Goal: Task Accomplishment & Management: Use online tool/utility

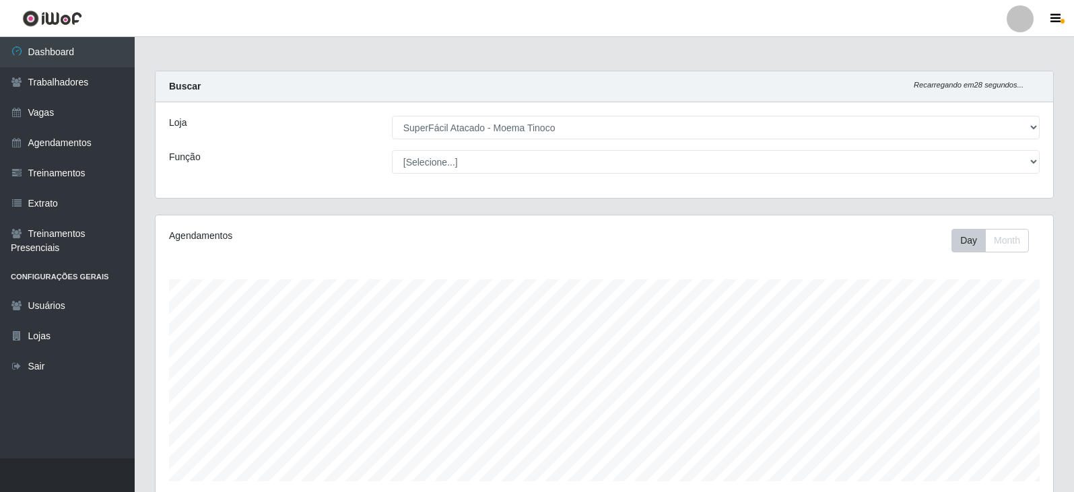
select select "540"
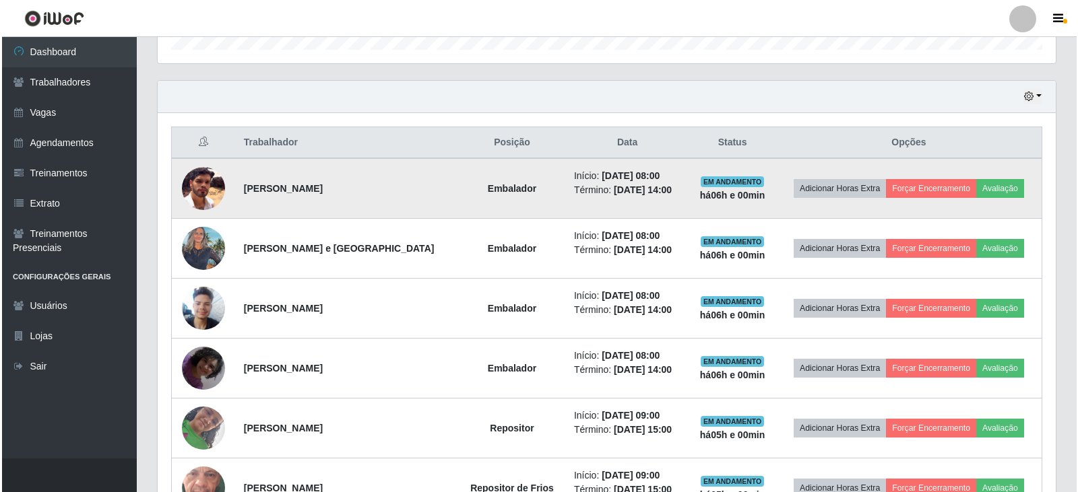
scroll to position [279, 898]
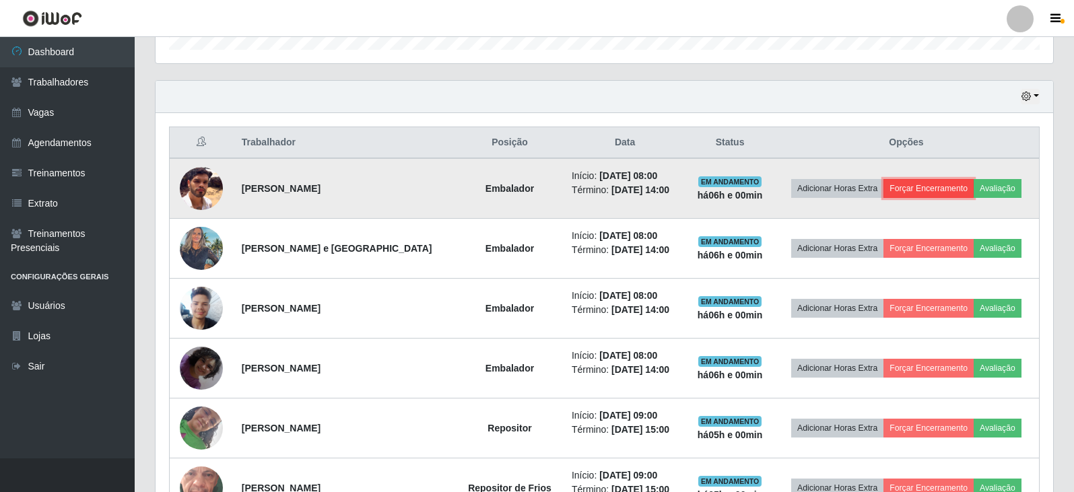
click at [939, 189] on button "Forçar Encerramento" at bounding box center [929, 188] width 90 height 19
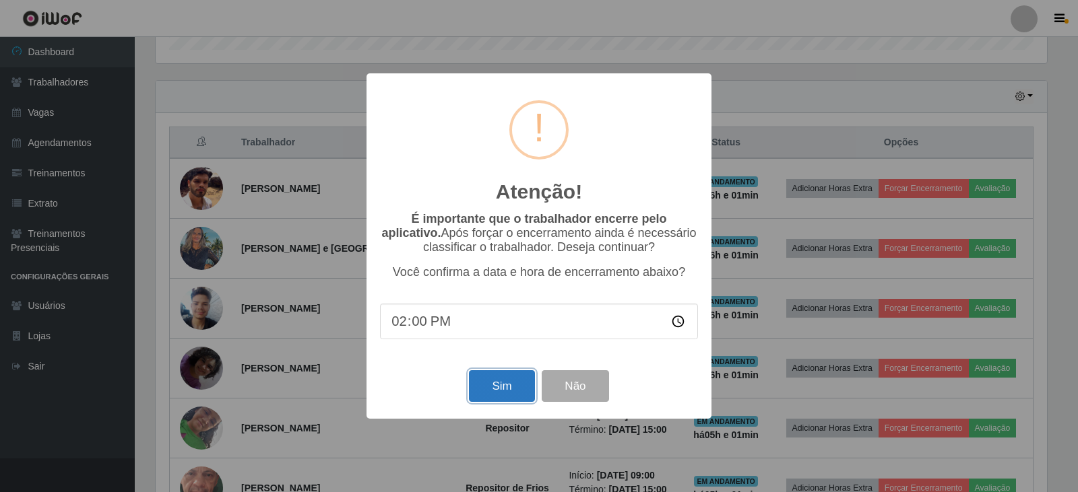
click at [500, 395] on button "Sim" at bounding box center [501, 386] width 65 height 32
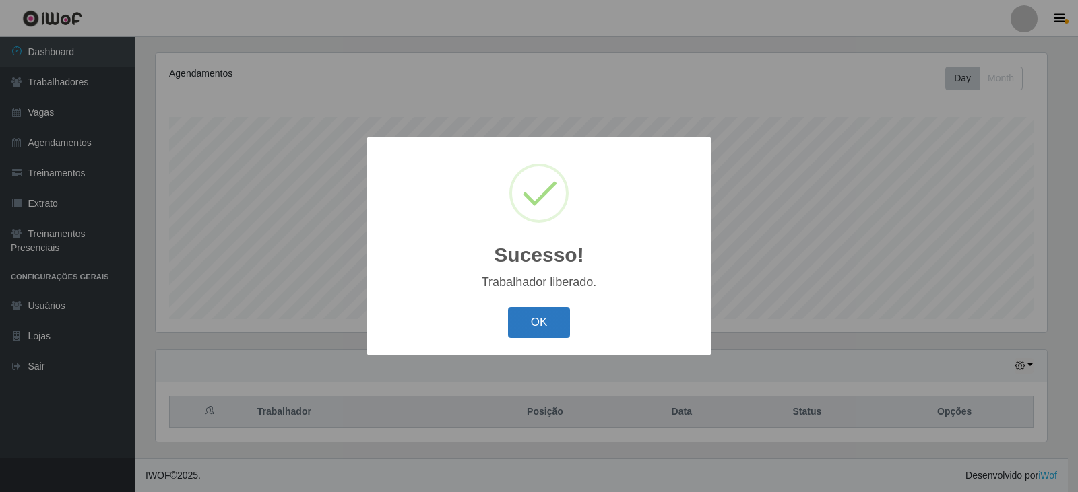
click at [533, 312] on button "OK" at bounding box center [539, 323] width 63 height 32
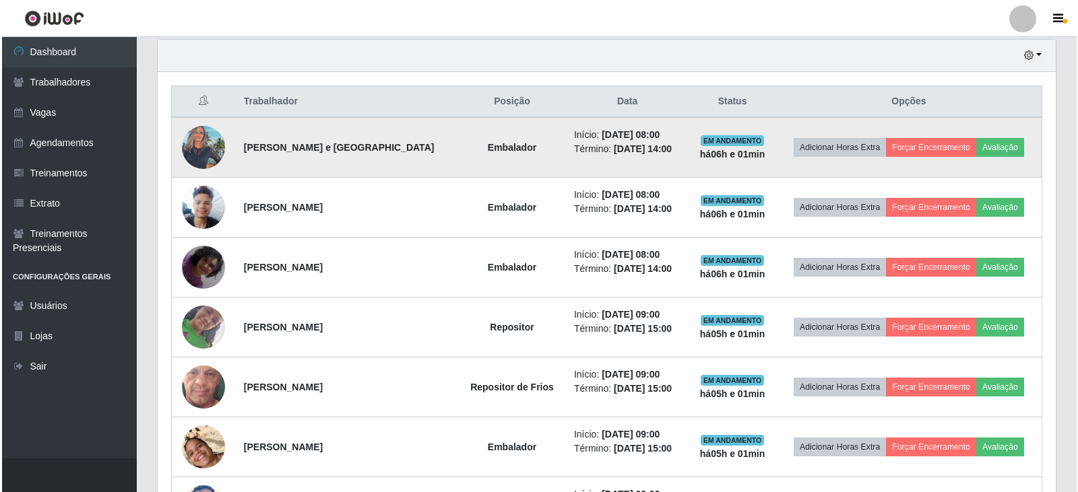
scroll to position [499, 0]
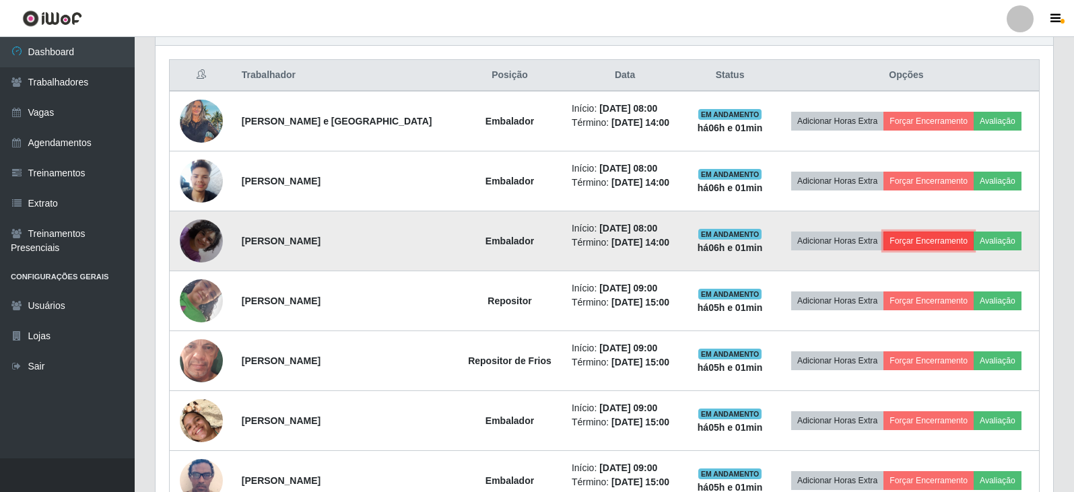
click at [931, 241] on button "Forçar Encerramento" at bounding box center [929, 241] width 90 height 19
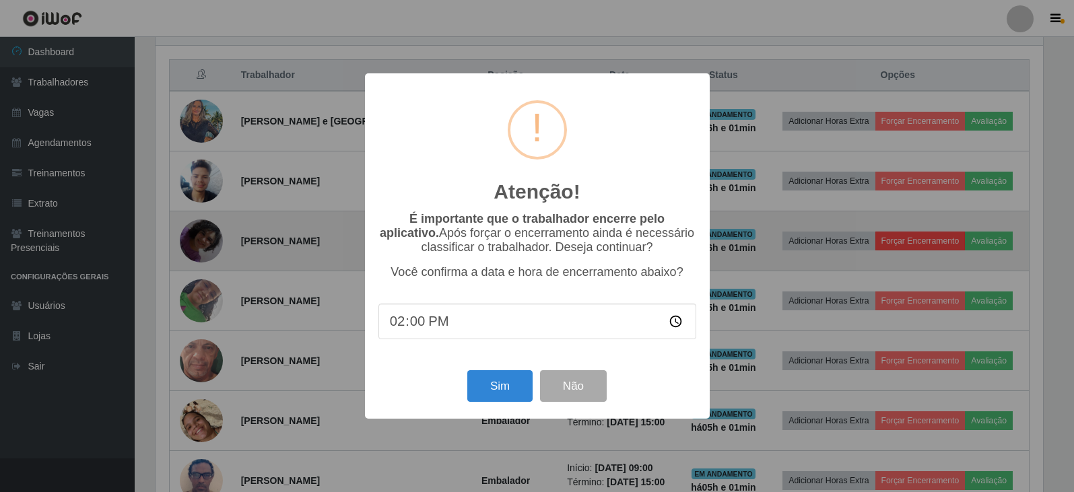
scroll to position [279, 891]
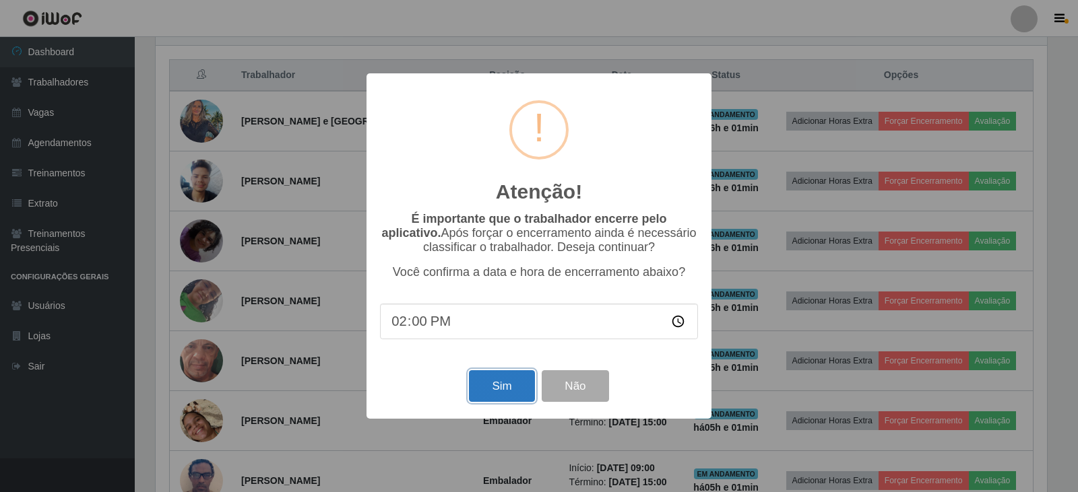
click at [521, 388] on button "Sim" at bounding box center [501, 386] width 65 height 32
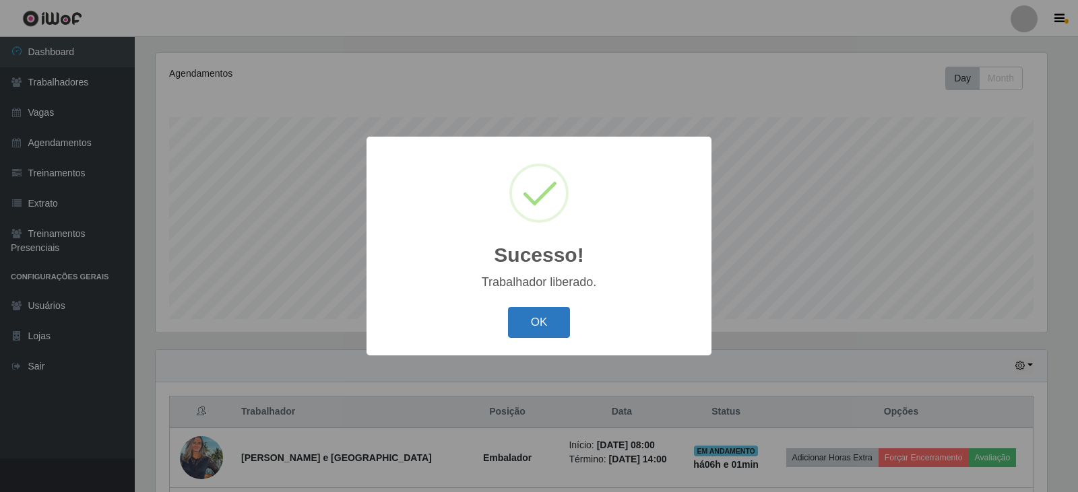
click at [560, 329] on button "OK" at bounding box center [539, 323] width 63 height 32
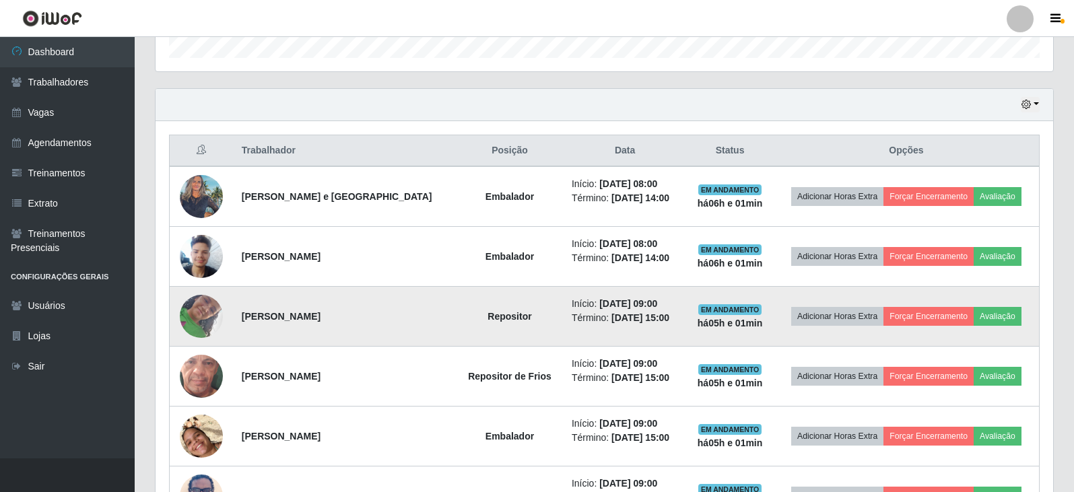
scroll to position [499, 0]
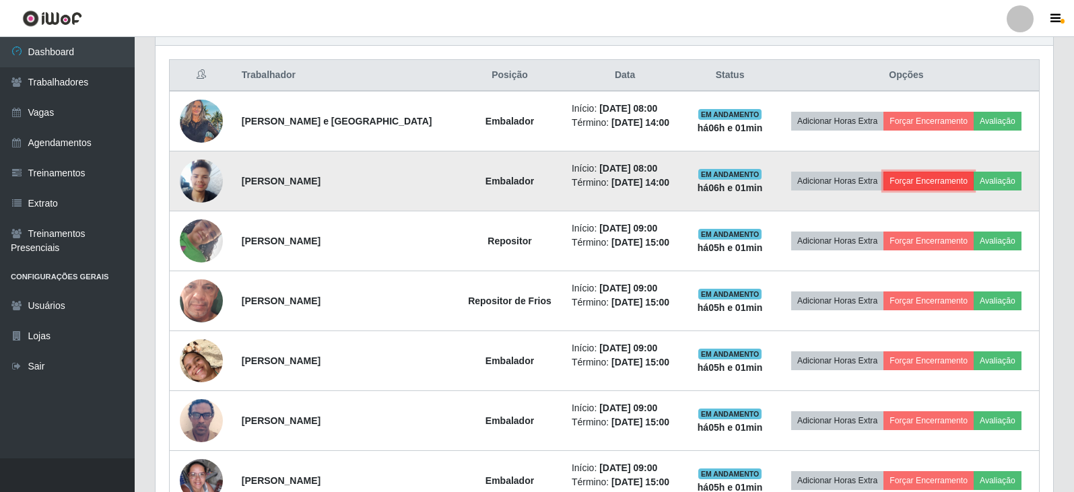
click at [956, 183] on button "Forçar Encerramento" at bounding box center [929, 181] width 90 height 19
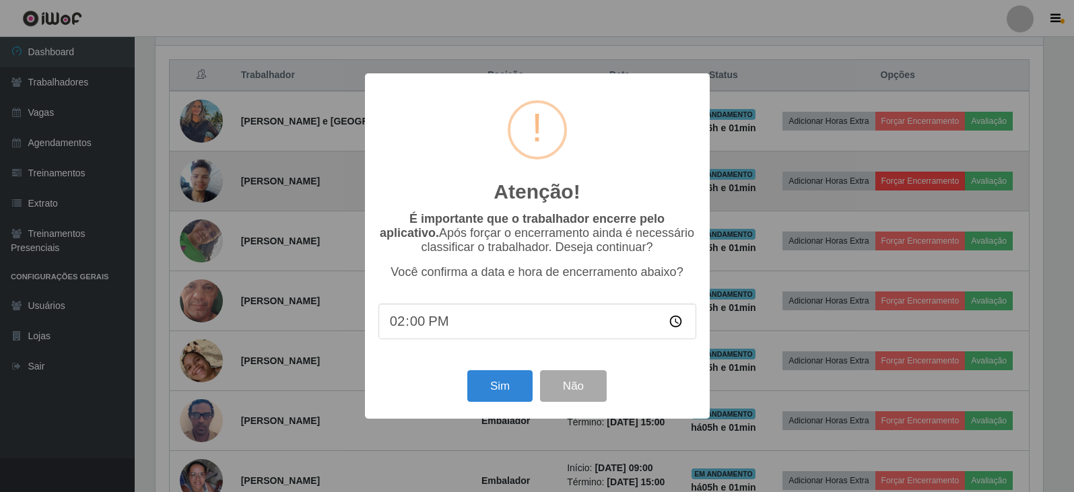
scroll to position [279, 891]
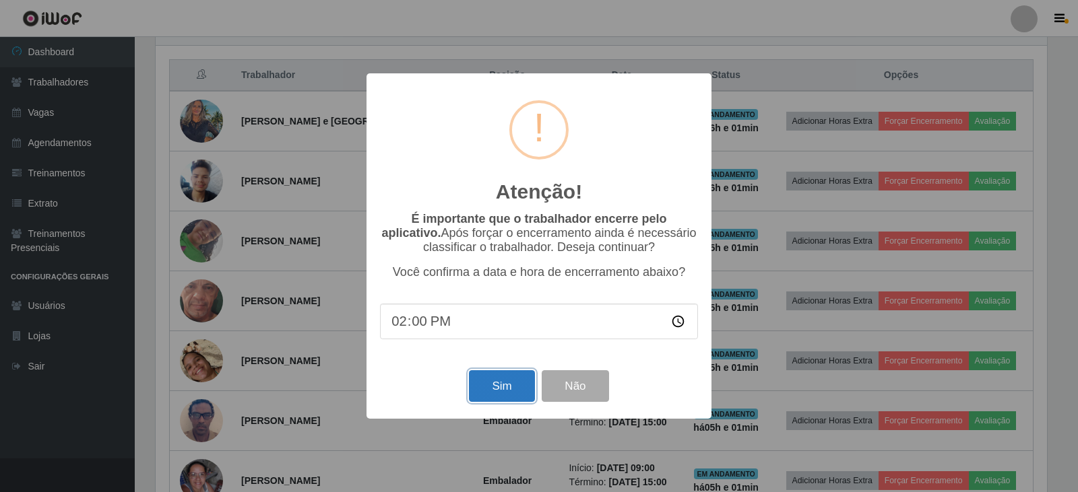
click at [519, 390] on button "Sim" at bounding box center [501, 386] width 65 height 32
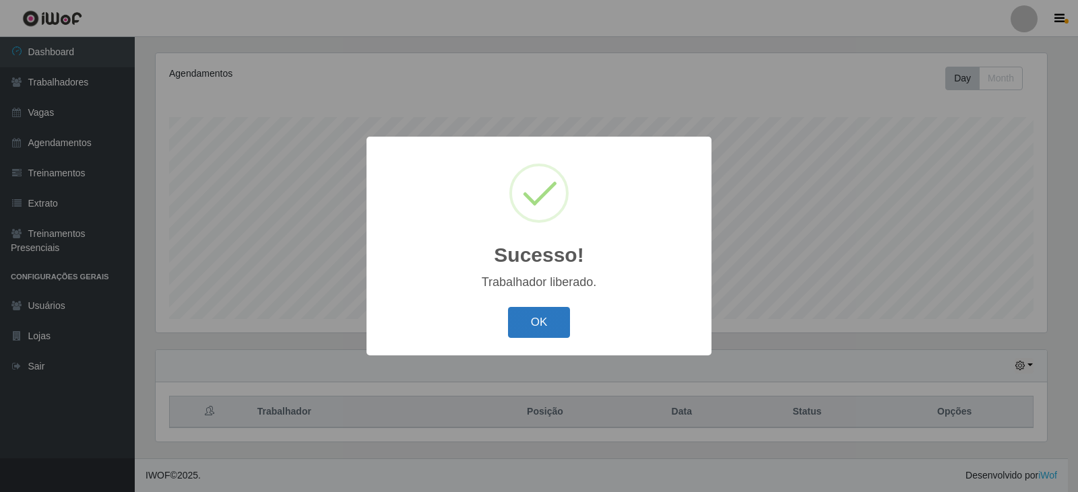
click at [545, 331] on button "OK" at bounding box center [539, 323] width 63 height 32
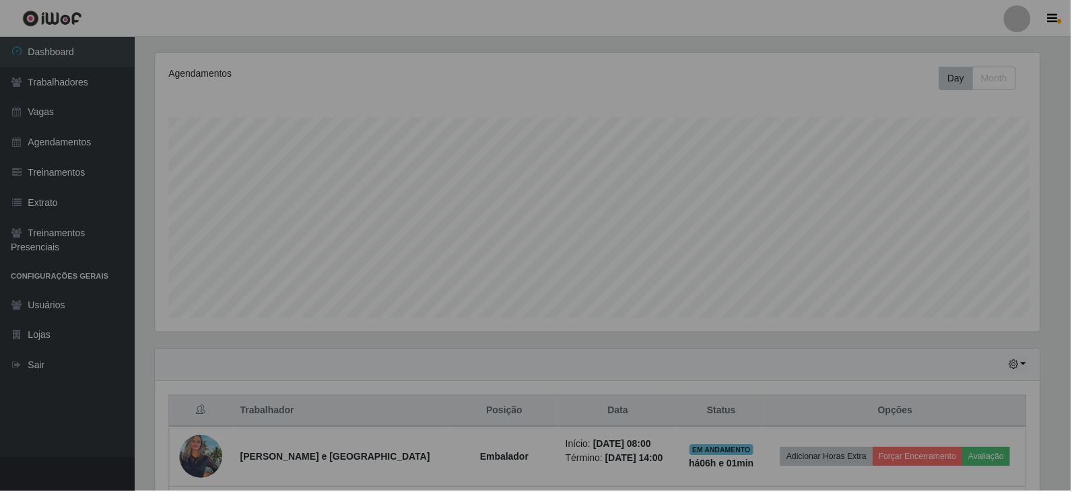
scroll to position [0, 0]
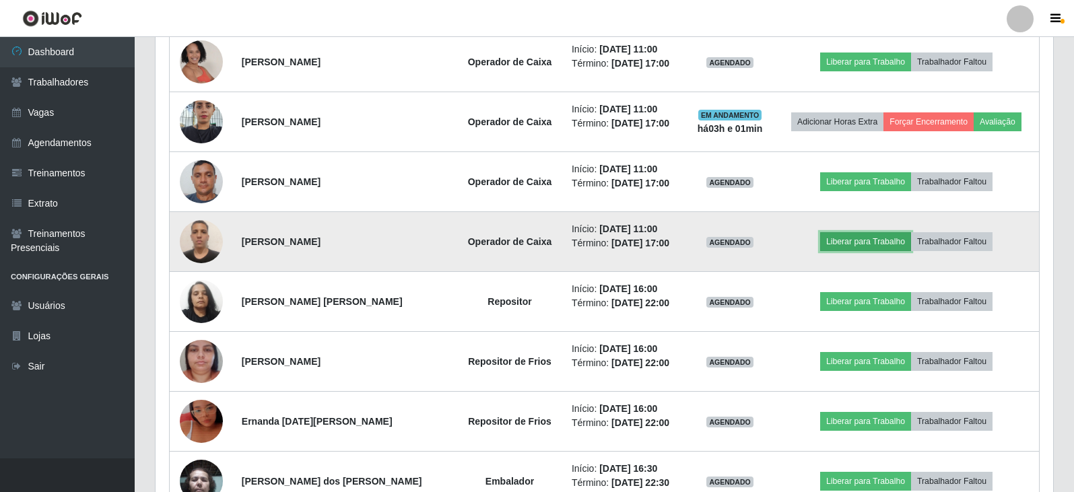
click at [851, 244] on button "Liberar para Trabalho" at bounding box center [865, 241] width 91 height 19
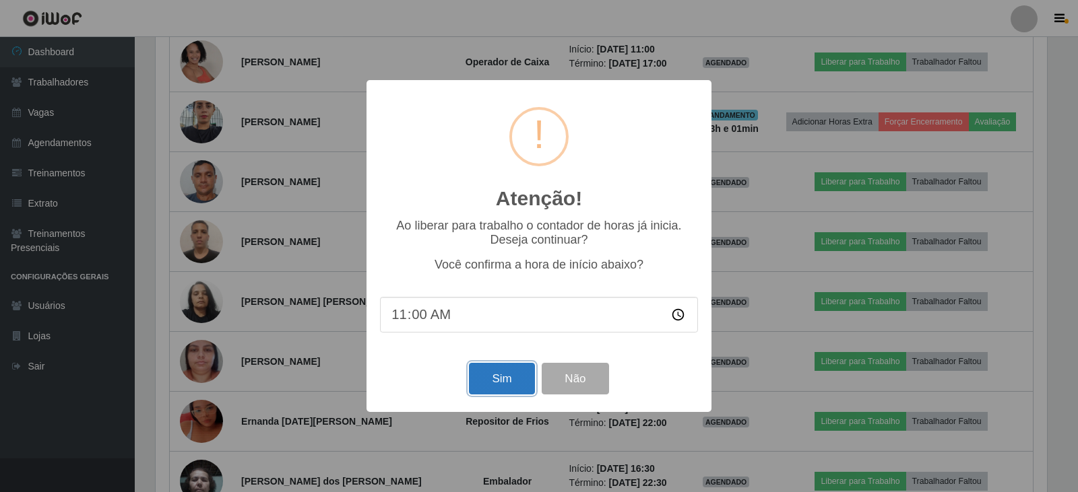
click at [512, 391] on button "Sim" at bounding box center [501, 379] width 65 height 32
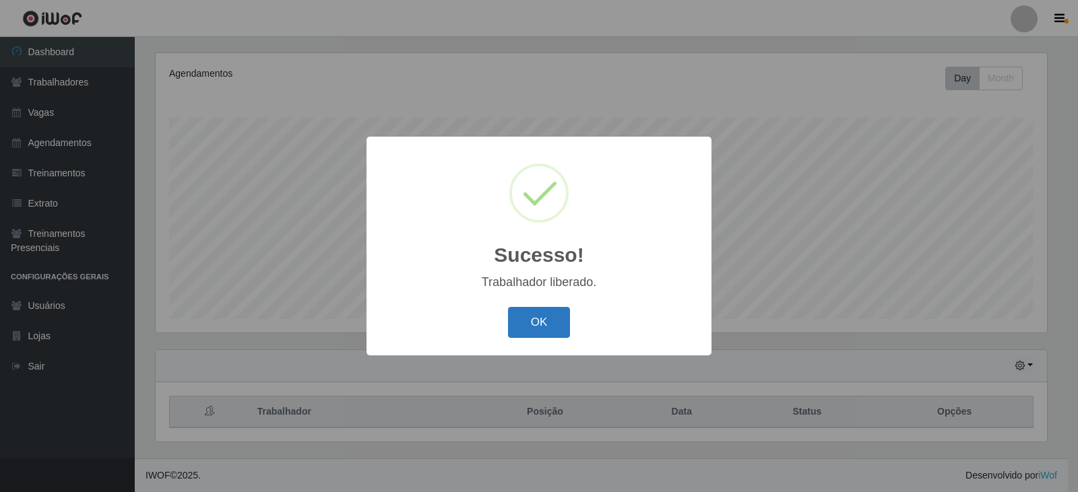
click at [533, 310] on button "OK" at bounding box center [539, 323] width 63 height 32
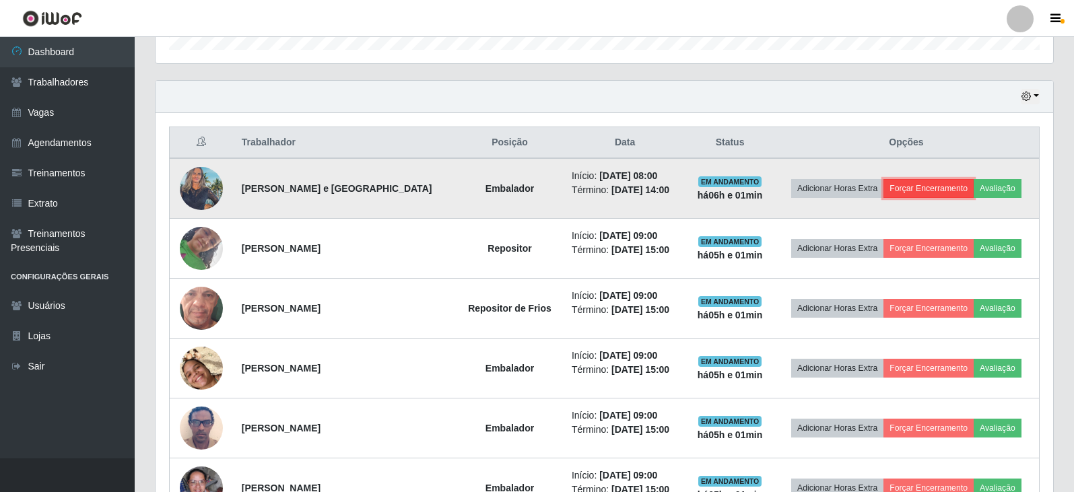
click at [929, 193] on button "Forçar Encerramento" at bounding box center [929, 188] width 90 height 19
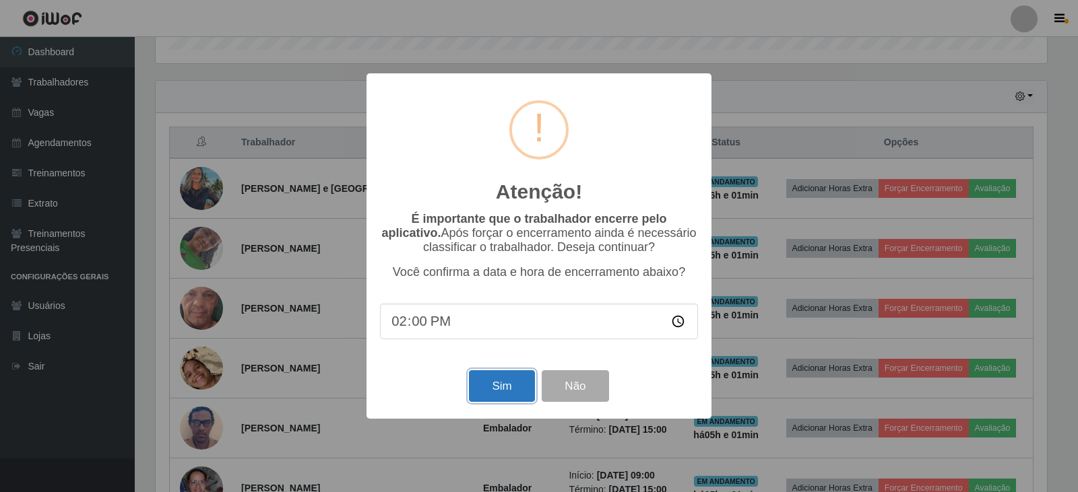
click at [506, 394] on button "Sim" at bounding box center [501, 386] width 65 height 32
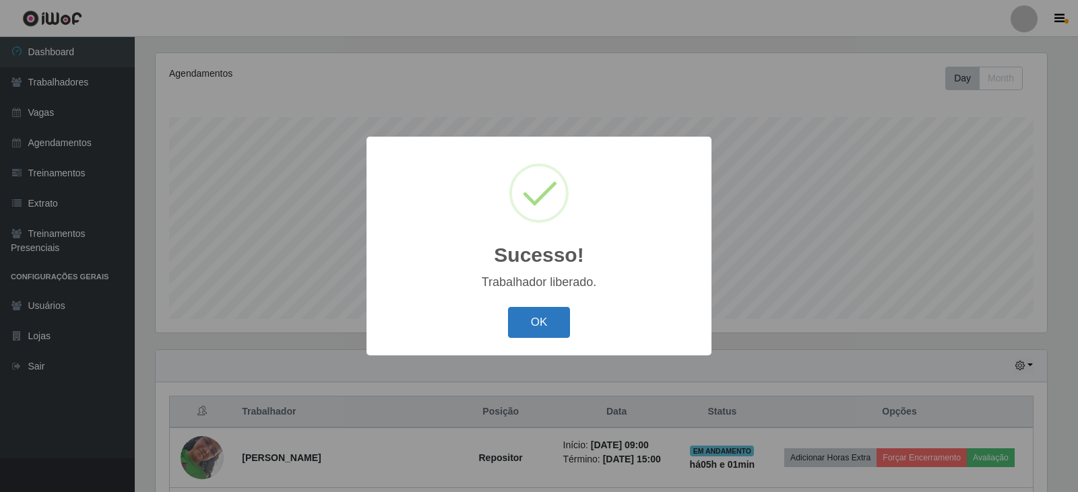
click at [542, 322] on button "OK" at bounding box center [539, 323] width 63 height 32
